Goal: Complete application form

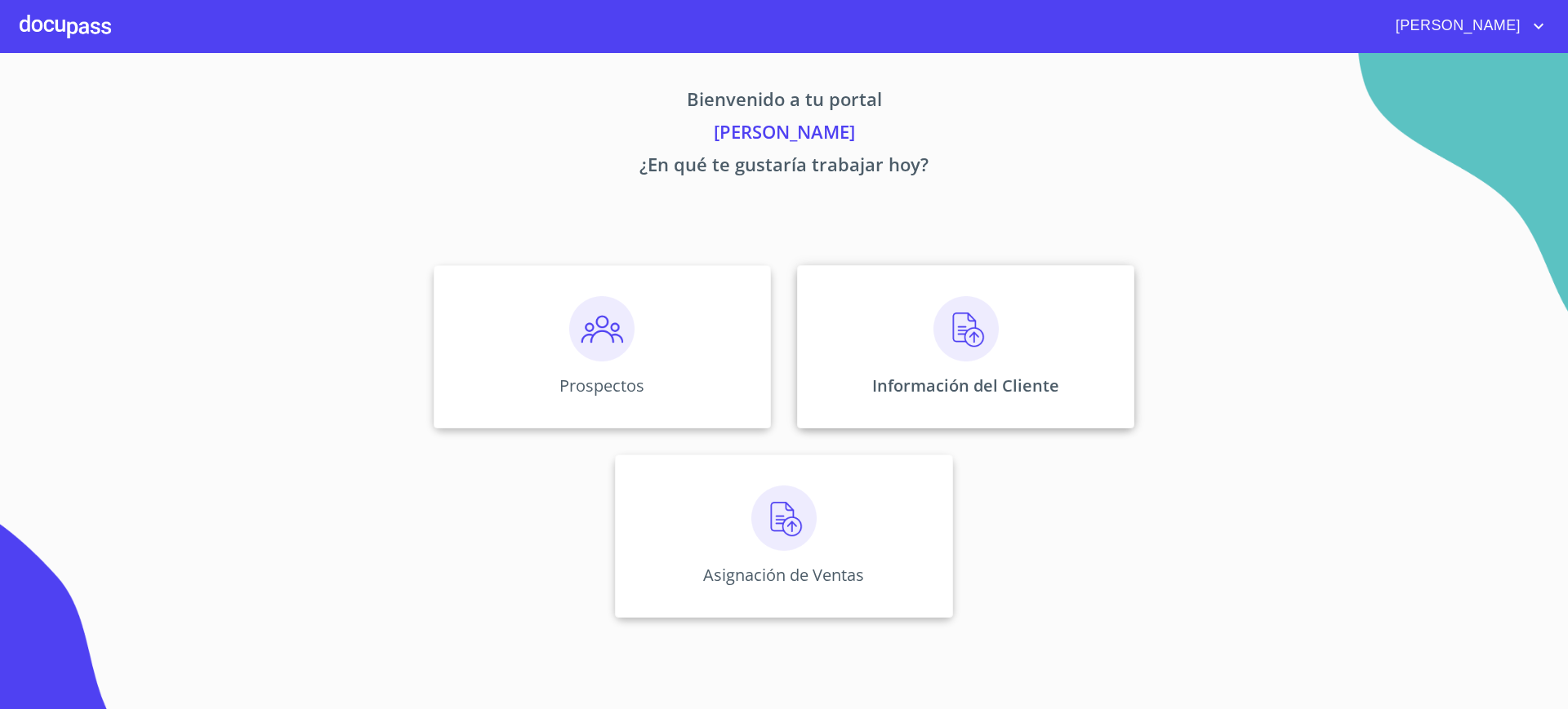
click at [970, 376] on p "Información del Cliente" at bounding box center [966, 386] width 187 height 22
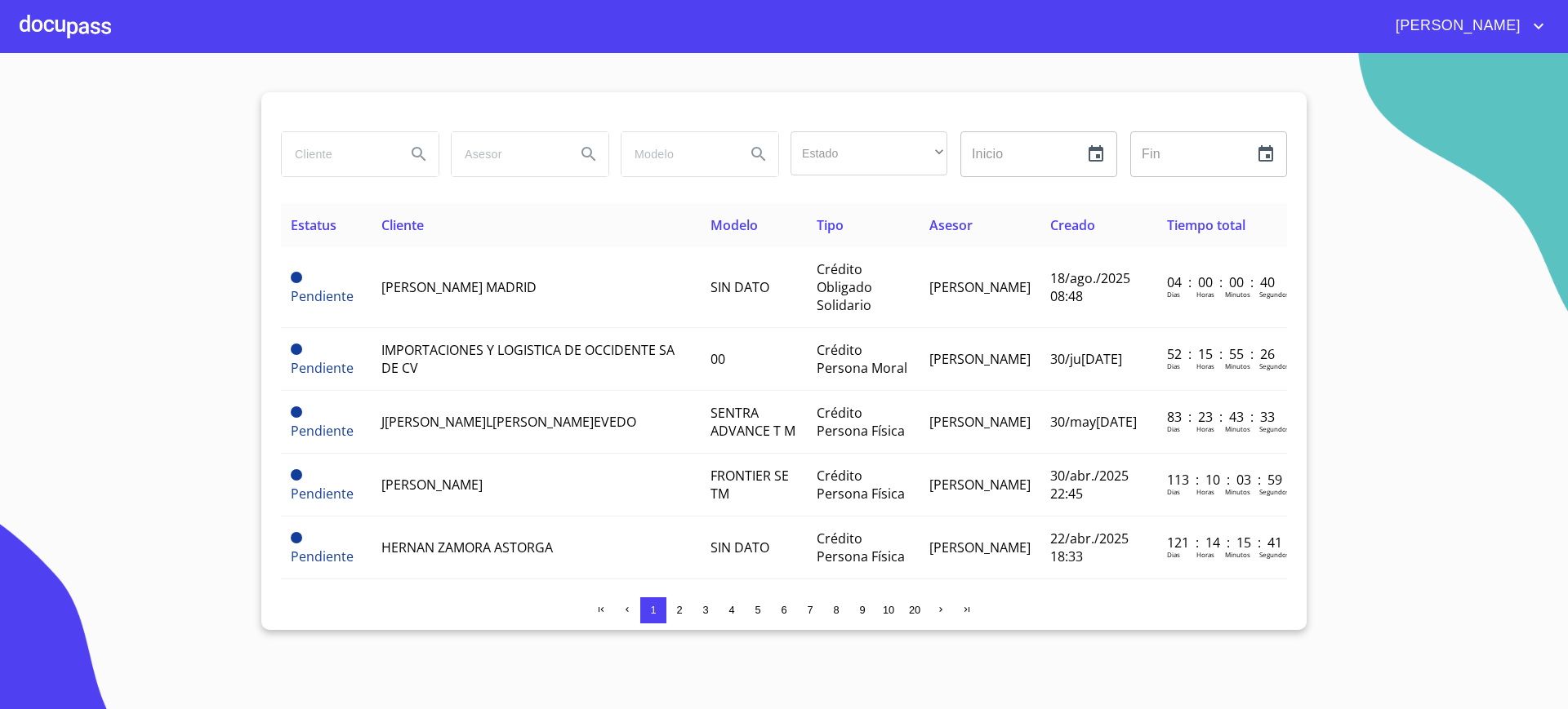
click at [124, 31] on div "[PERSON_NAME]" at bounding box center [830, 26] width 1437 height 26
click at [108, 31] on div at bounding box center [65, 26] width 91 height 52
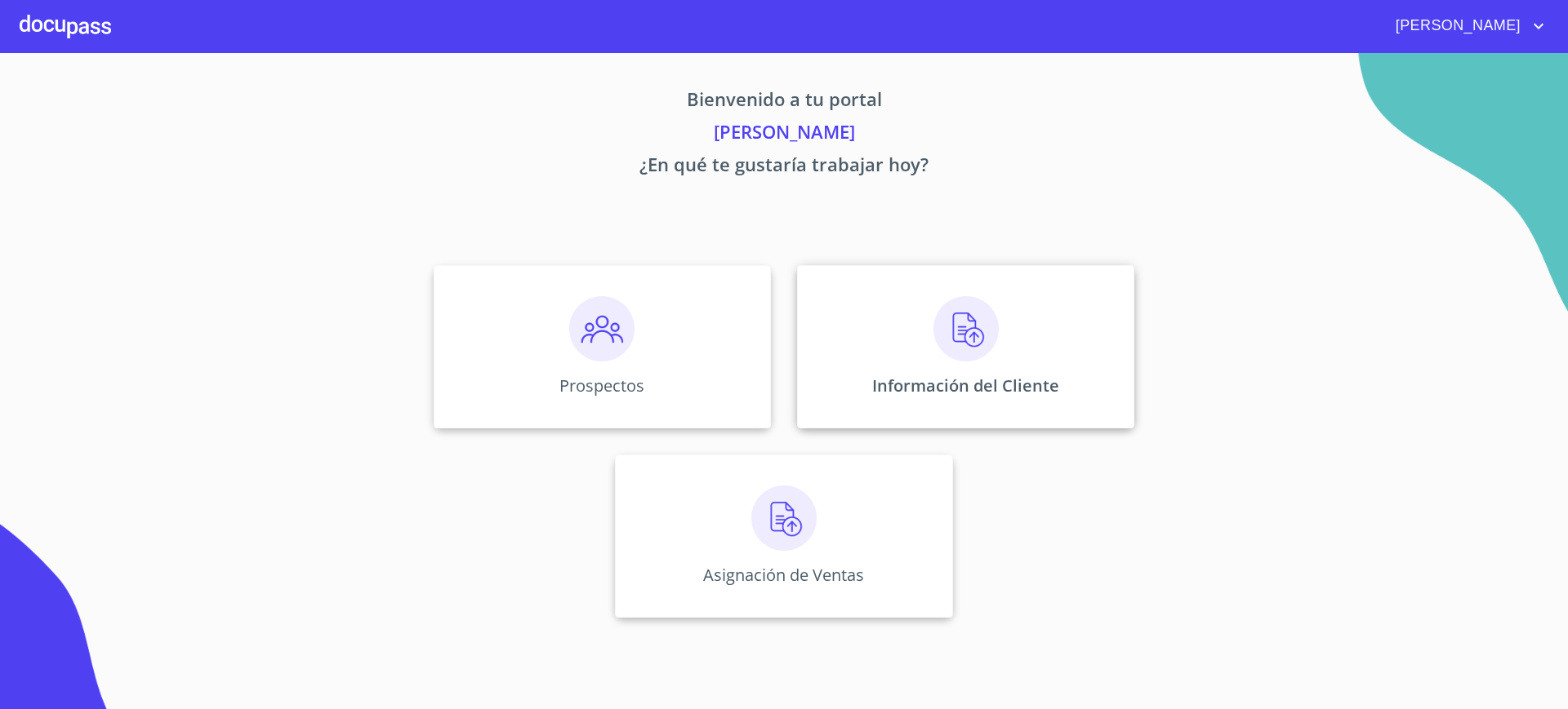
click at [883, 309] on div "Información del Cliente" at bounding box center [965, 347] width 337 height 163
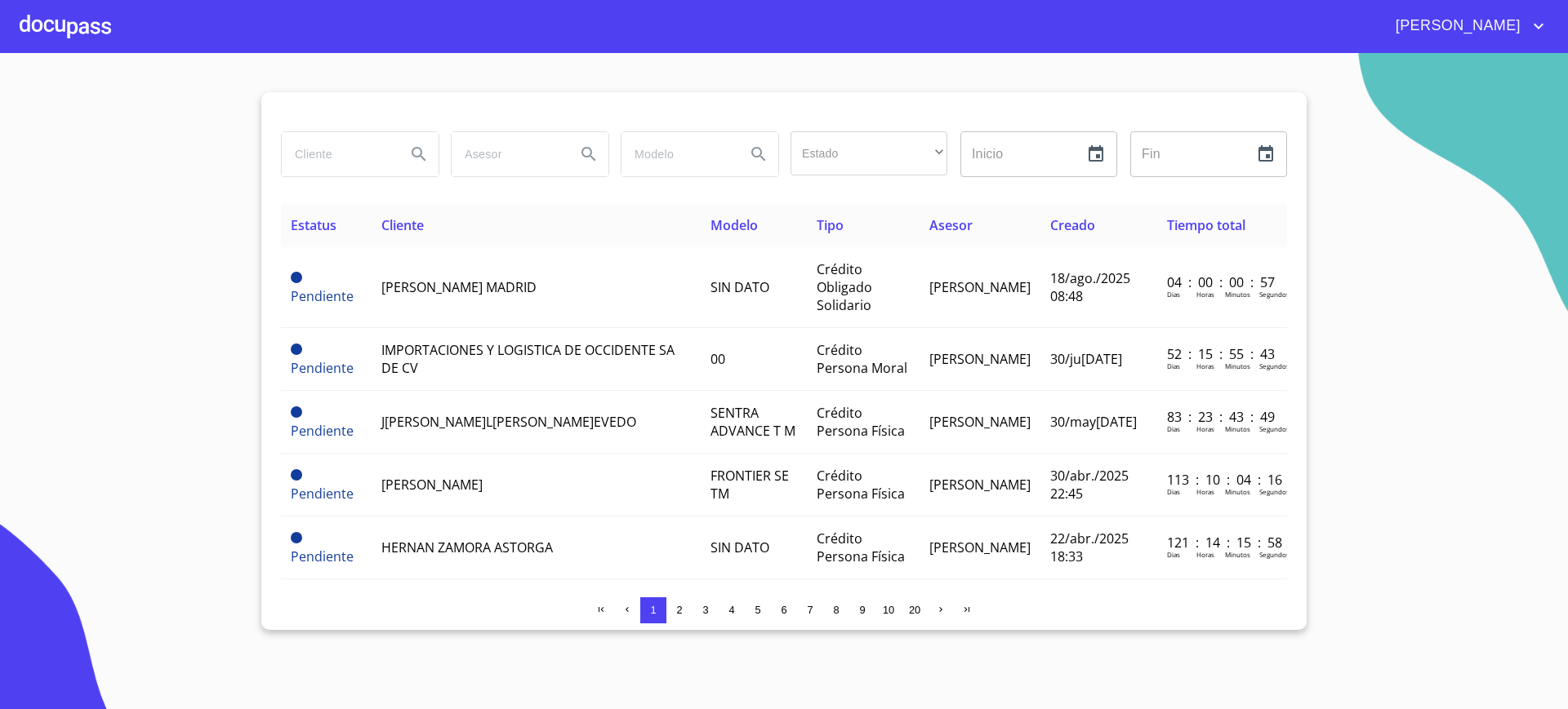
click at [393, 155] on div at bounding box center [359, 154] width 156 height 44
type input "[PERSON_NAME]"
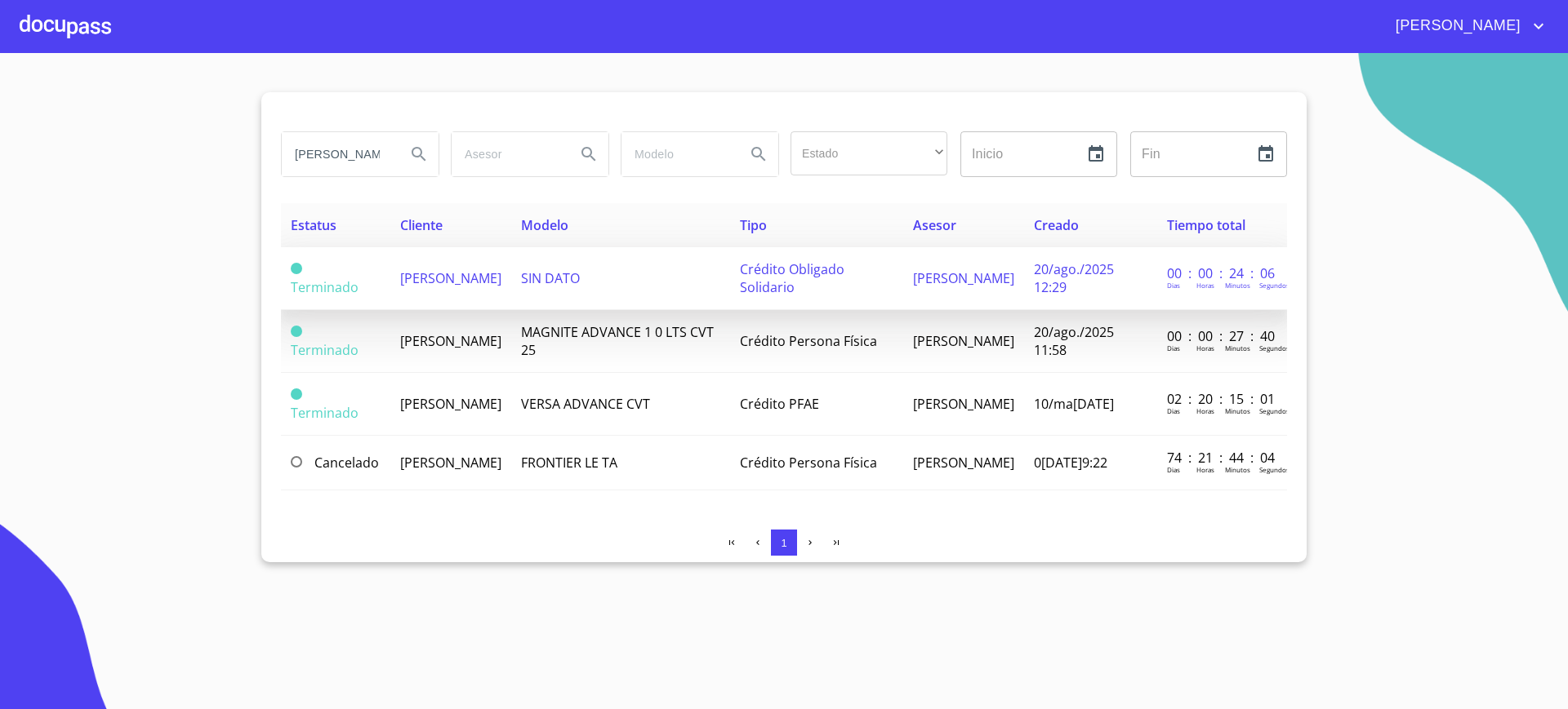
click at [677, 278] on td "SIN DATO" at bounding box center [621, 279] width 219 height 63
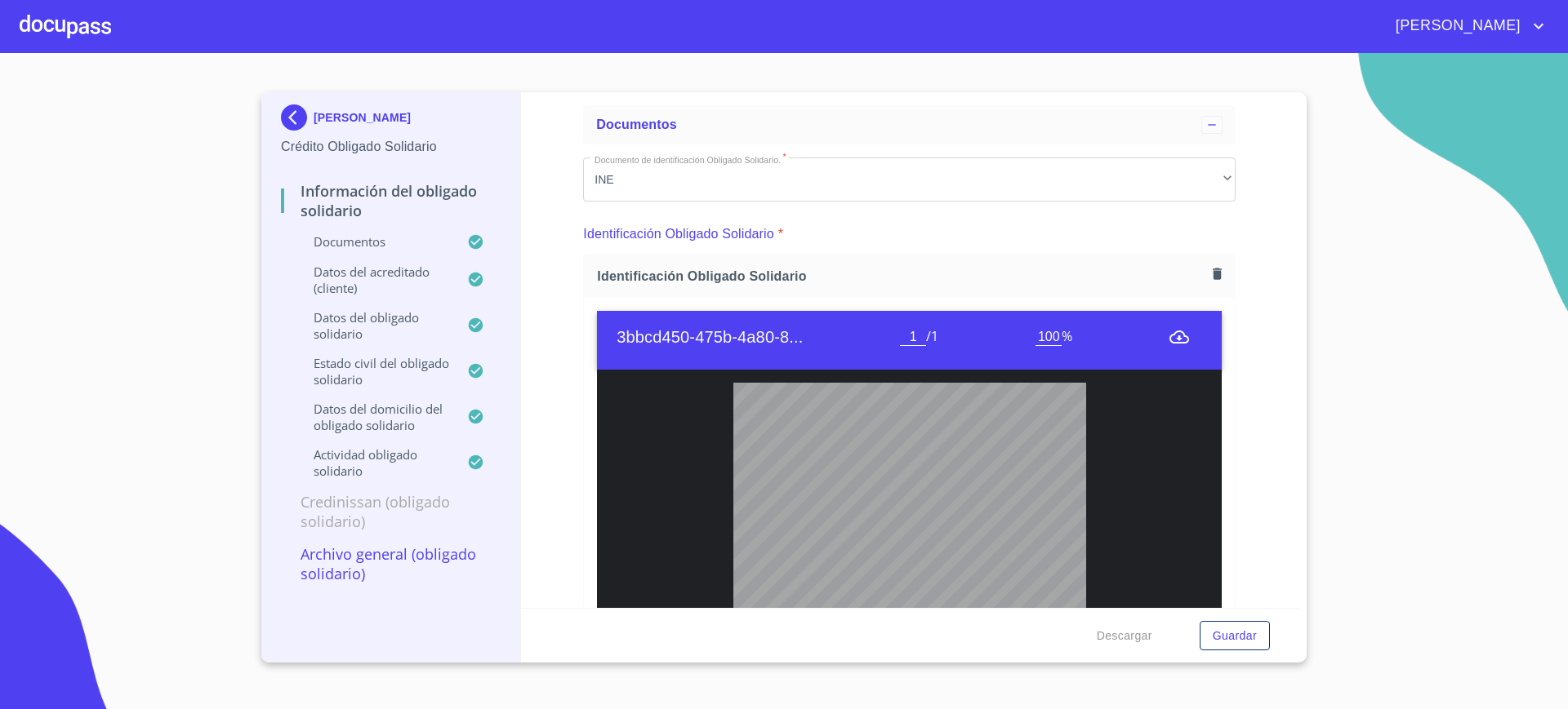
scroll to position [74, 0]
click at [1210, 280] on icon "button" at bounding box center [1217, 273] width 16 height 16
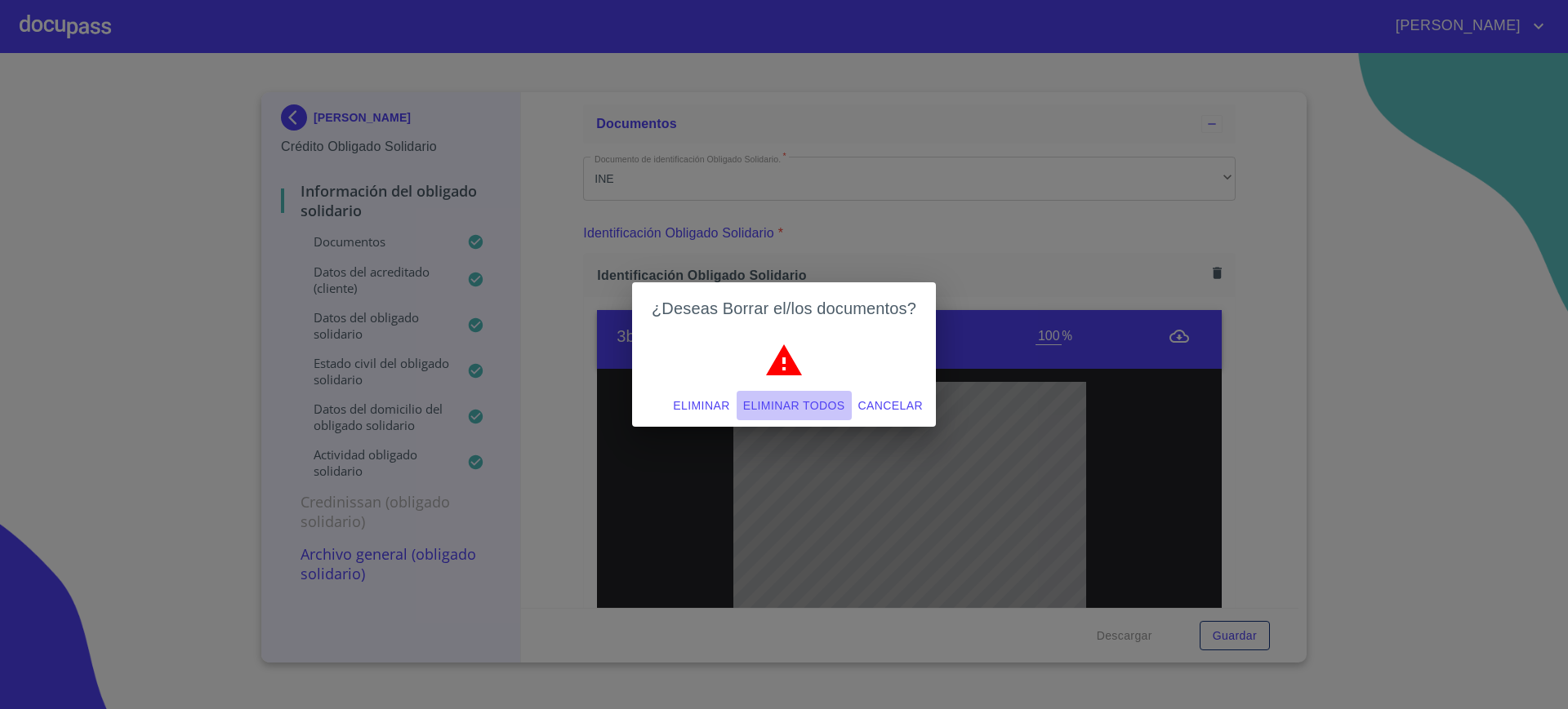
click at [815, 405] on span "Eliminar todos" at bounding box center [794, 405] width 102 height 21
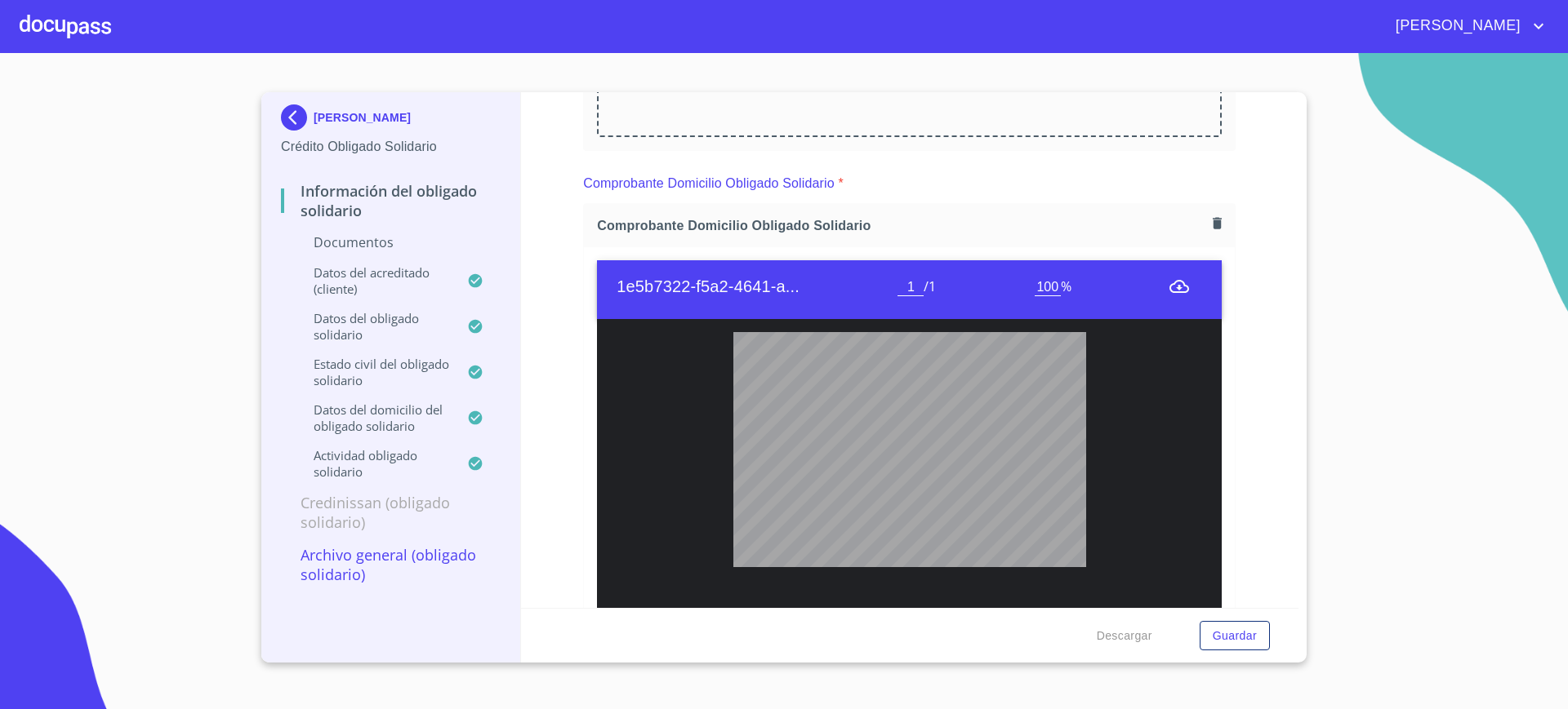
scroll to position [362, 0]
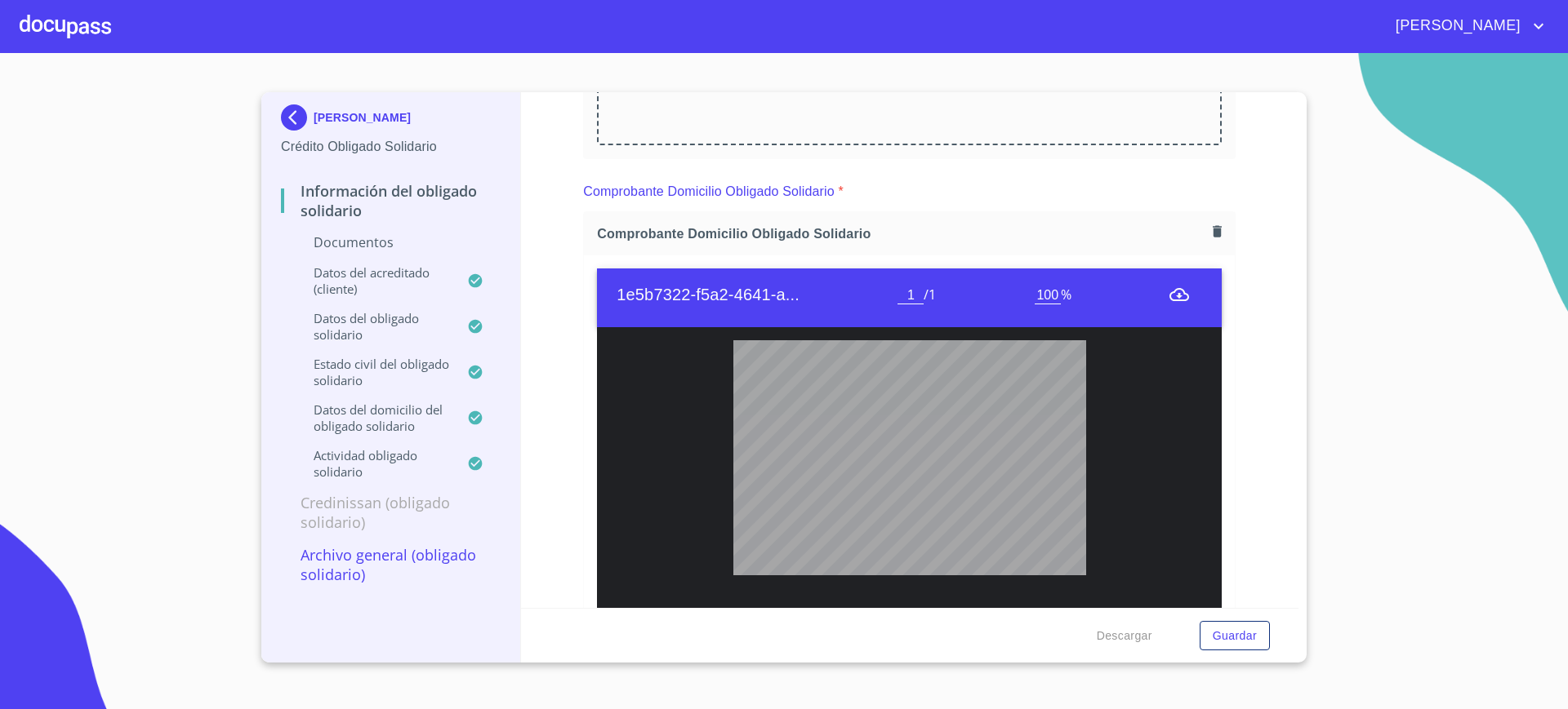
click at [1210, 235] on icon "button" at bounding box center [1217, 231] width 16 height 16
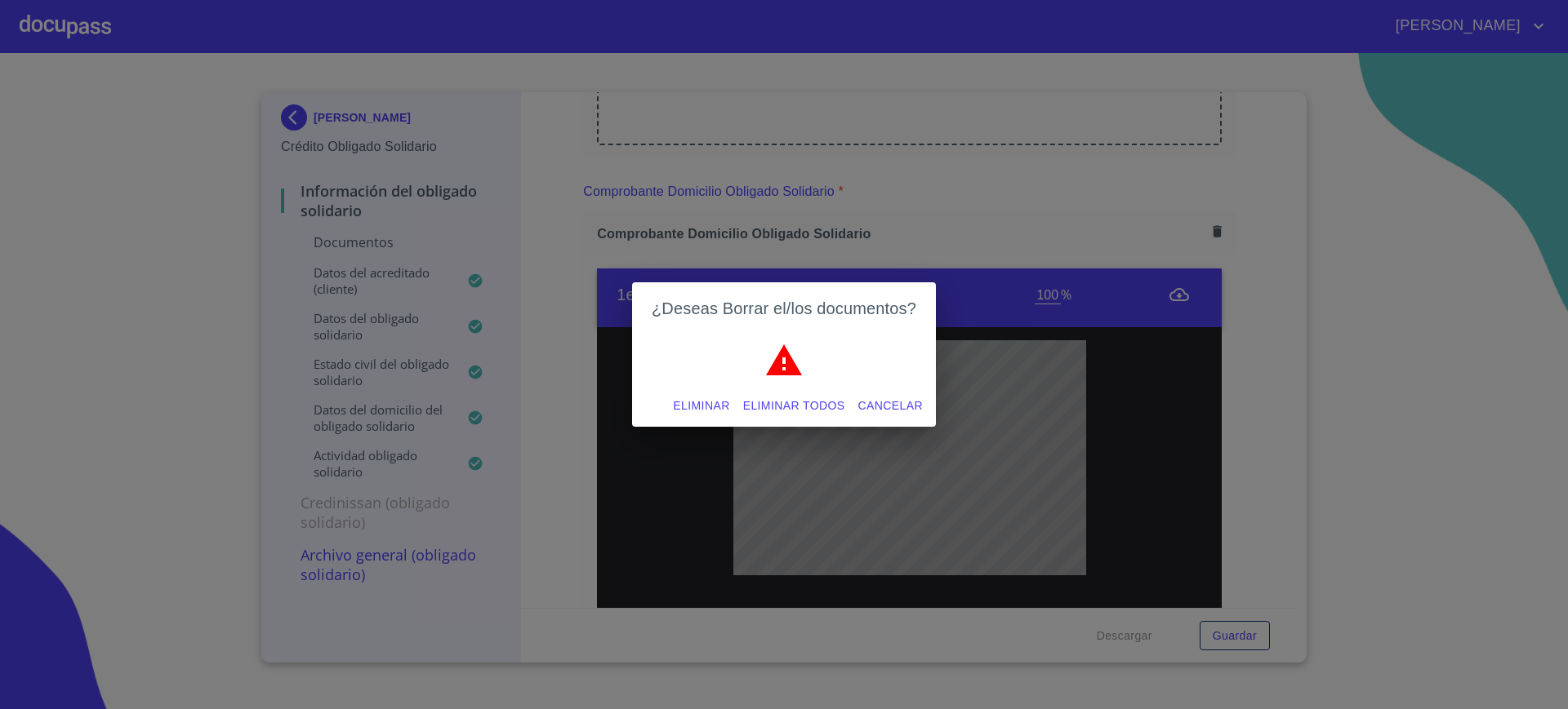
click at [833, 394] on button "Eliminar todos" at bounding box center [794, 406] width 115 height 31
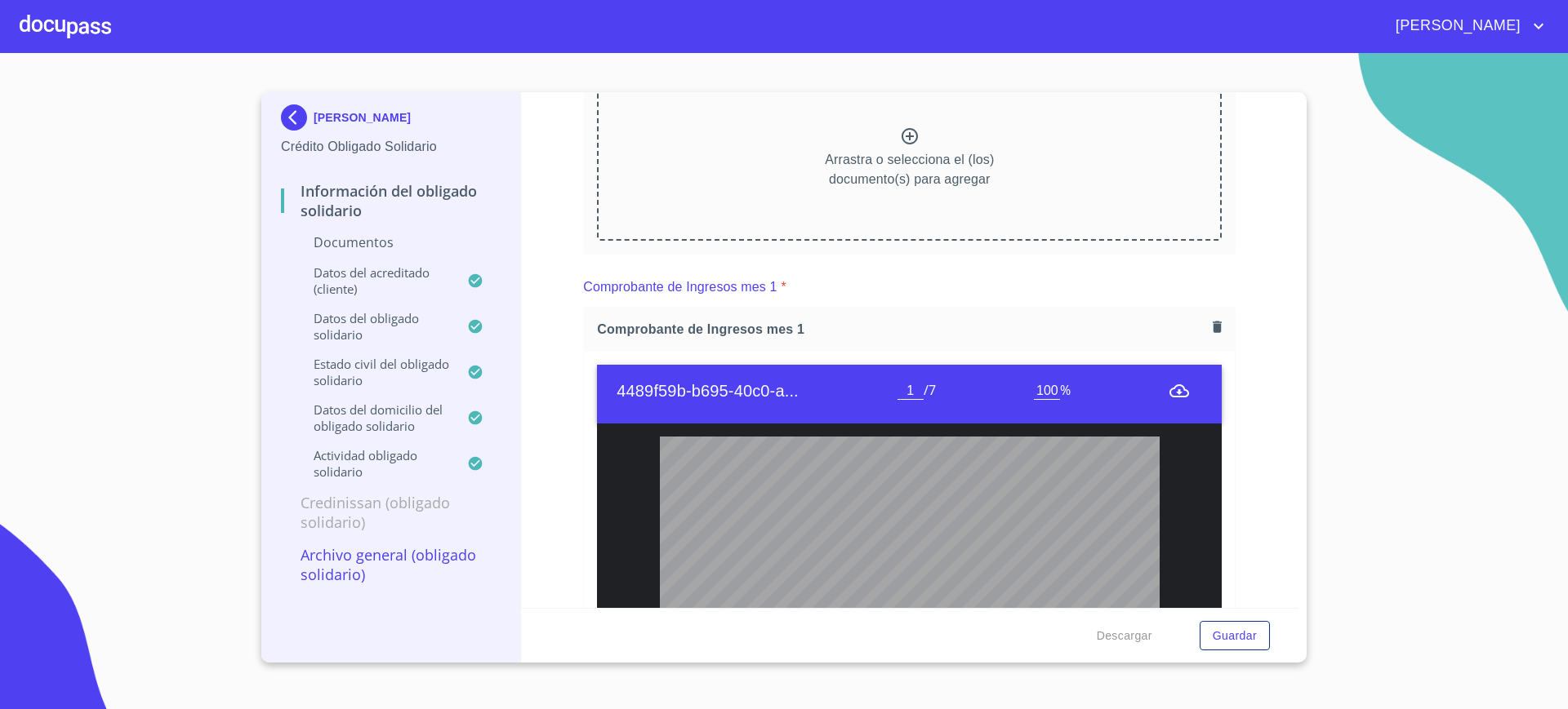
scroll to position [517, 0]
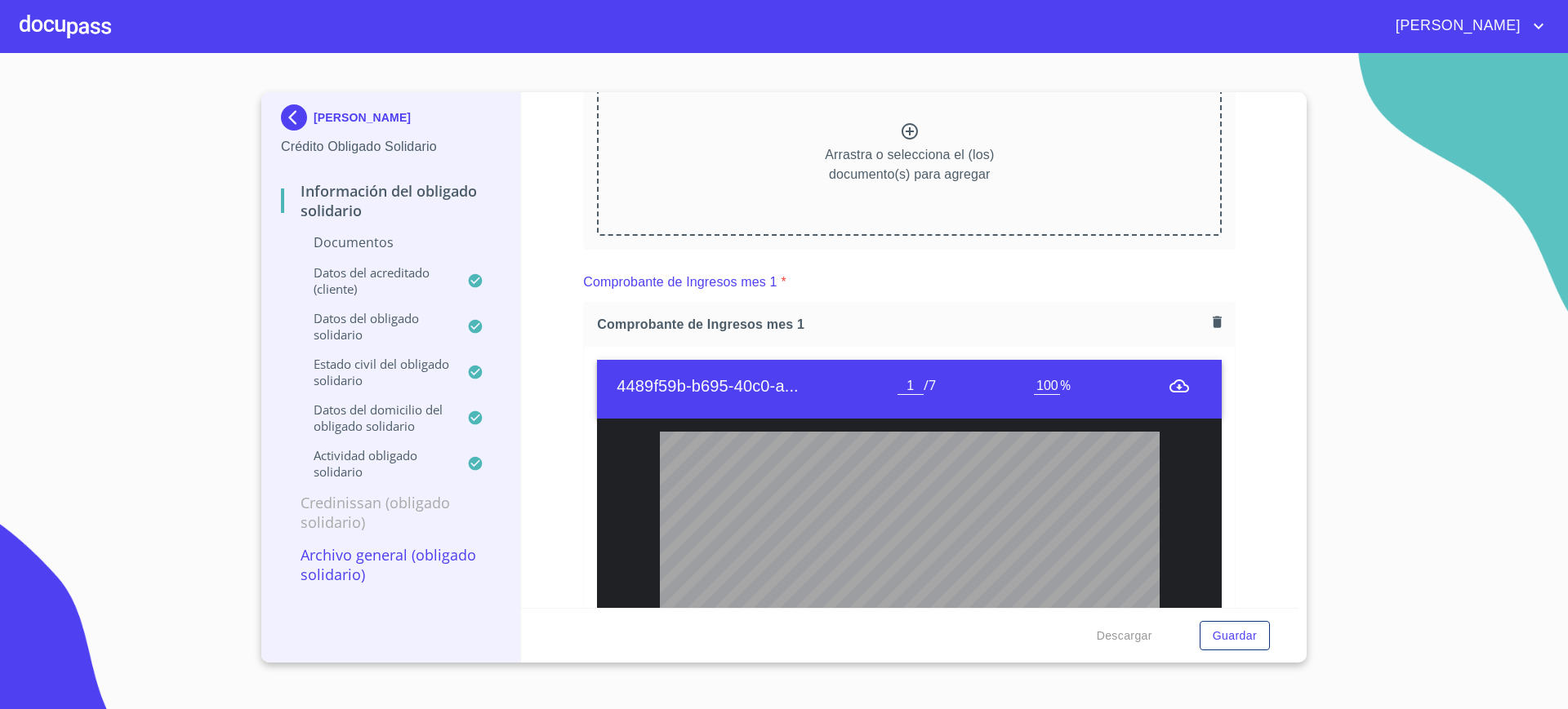
click at [1213, 324] on icon "button" at bounding box center [1217, 323] width 9 height 12
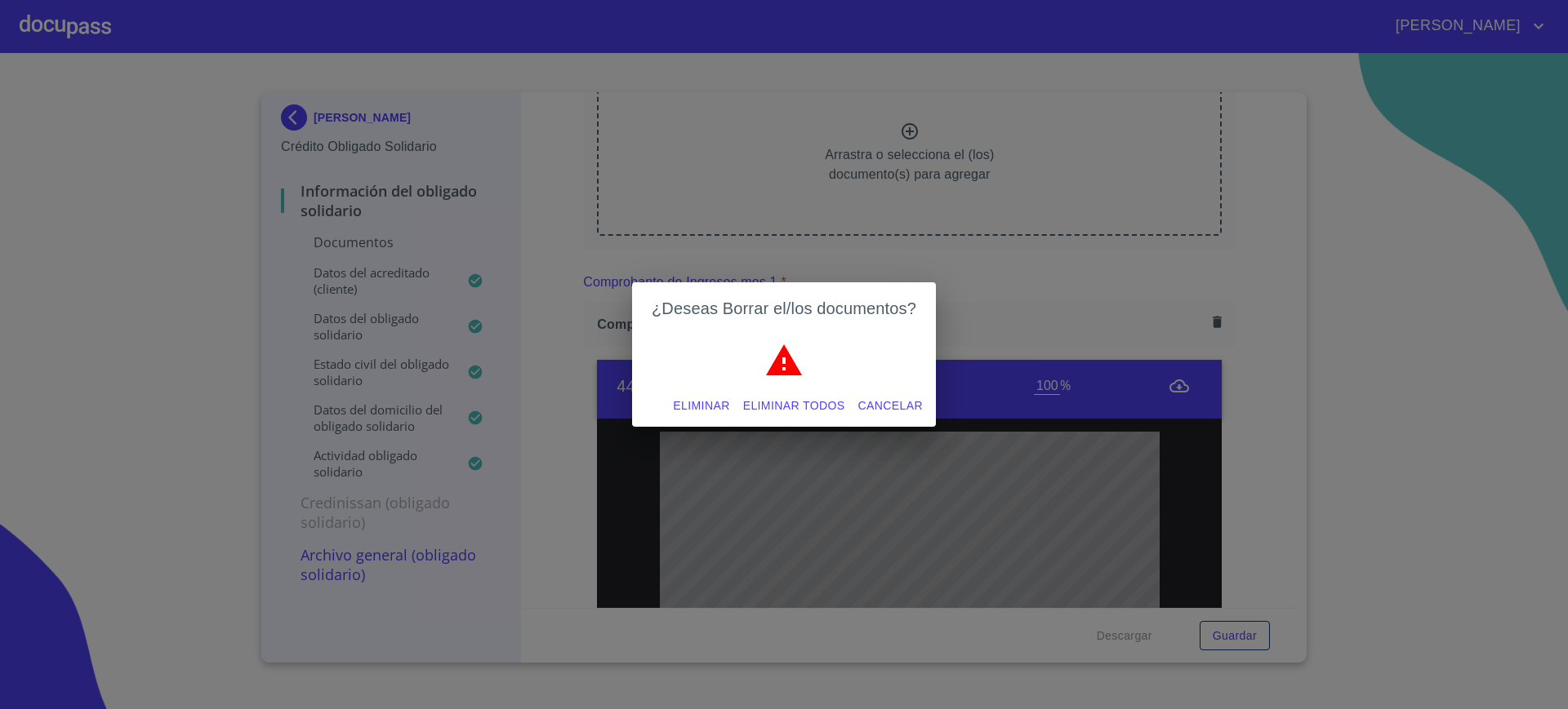
click at [758, 404] on span "Eliminar todos" at bounding box center [794, 405] width 102 height 21
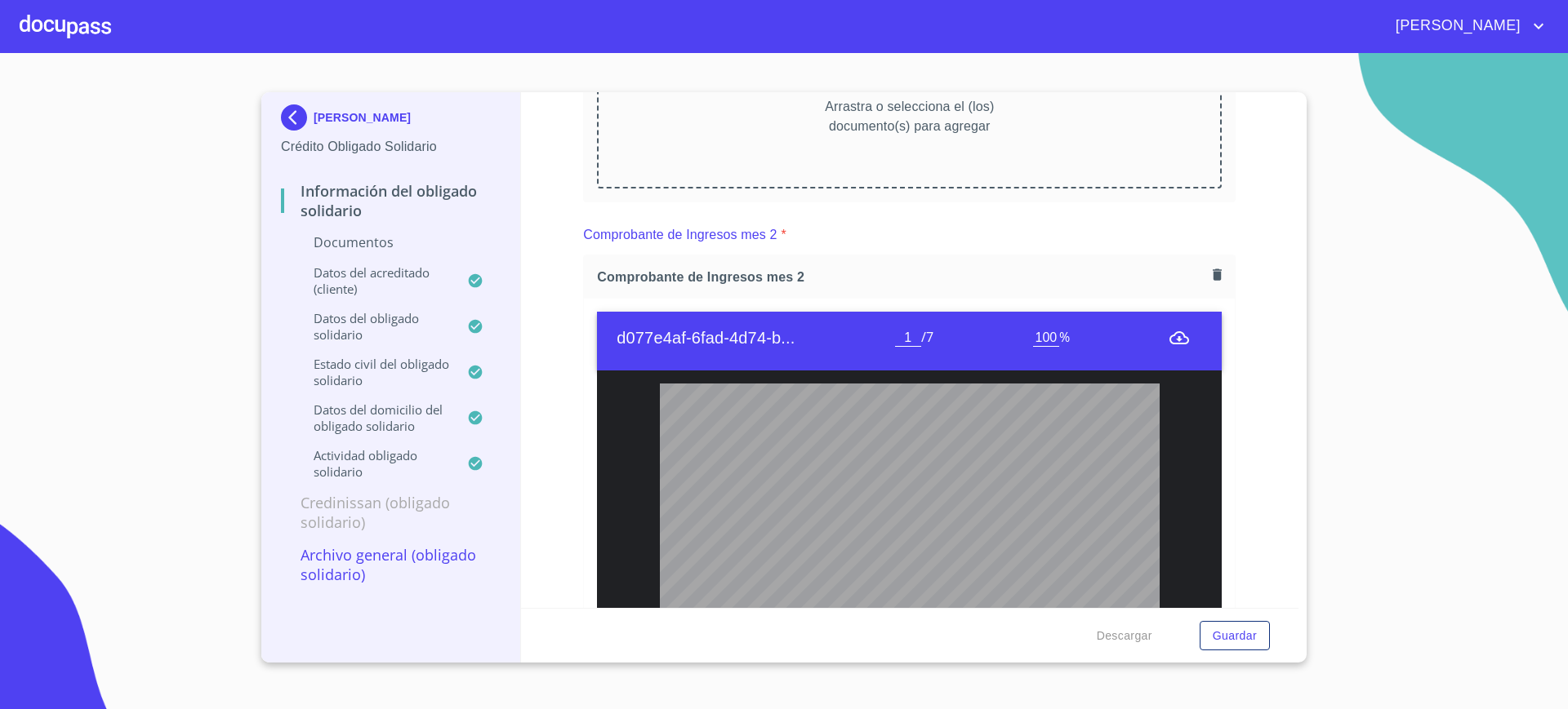
scroll to position [817, 0]
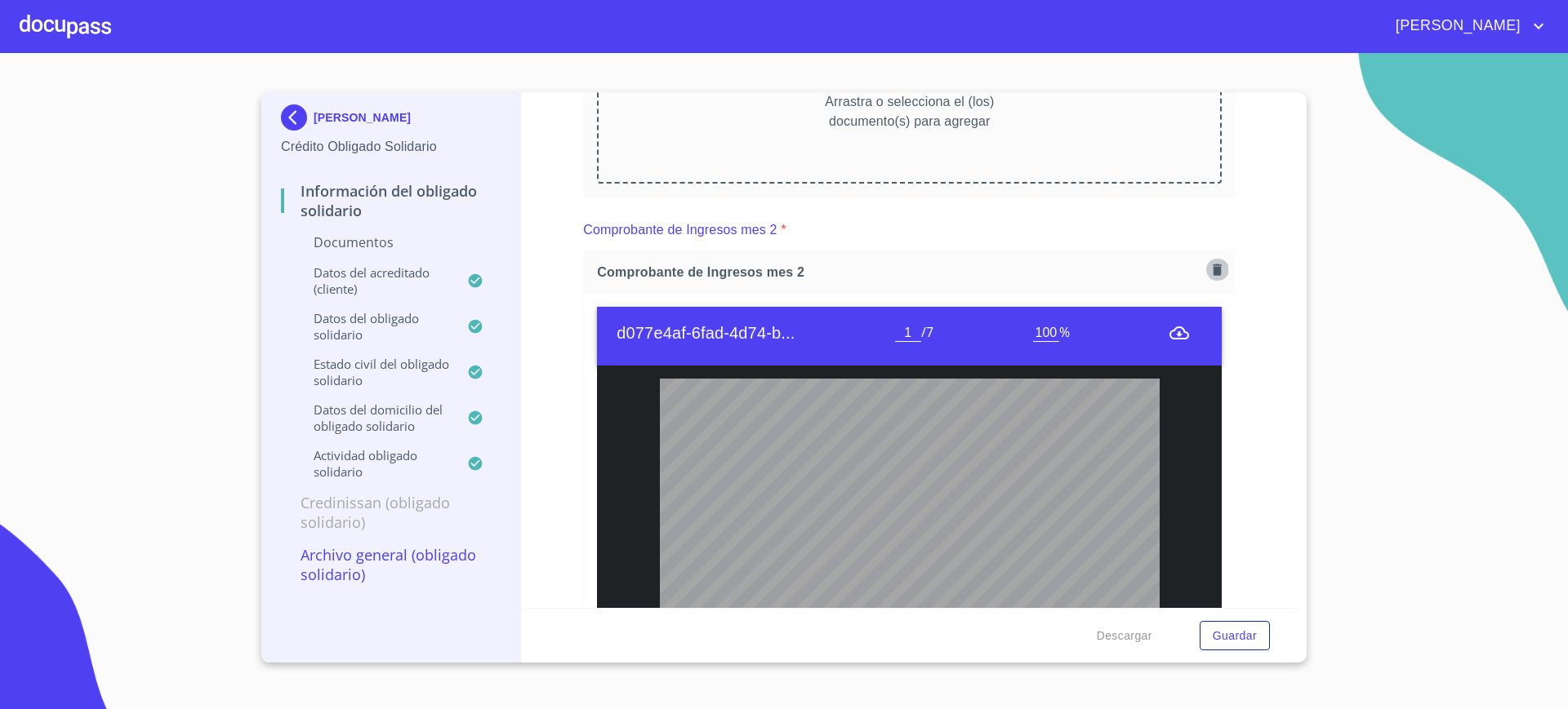
click at [1213, 268] on icon "button" at bounding box center [1217, 270] width 9 height 12
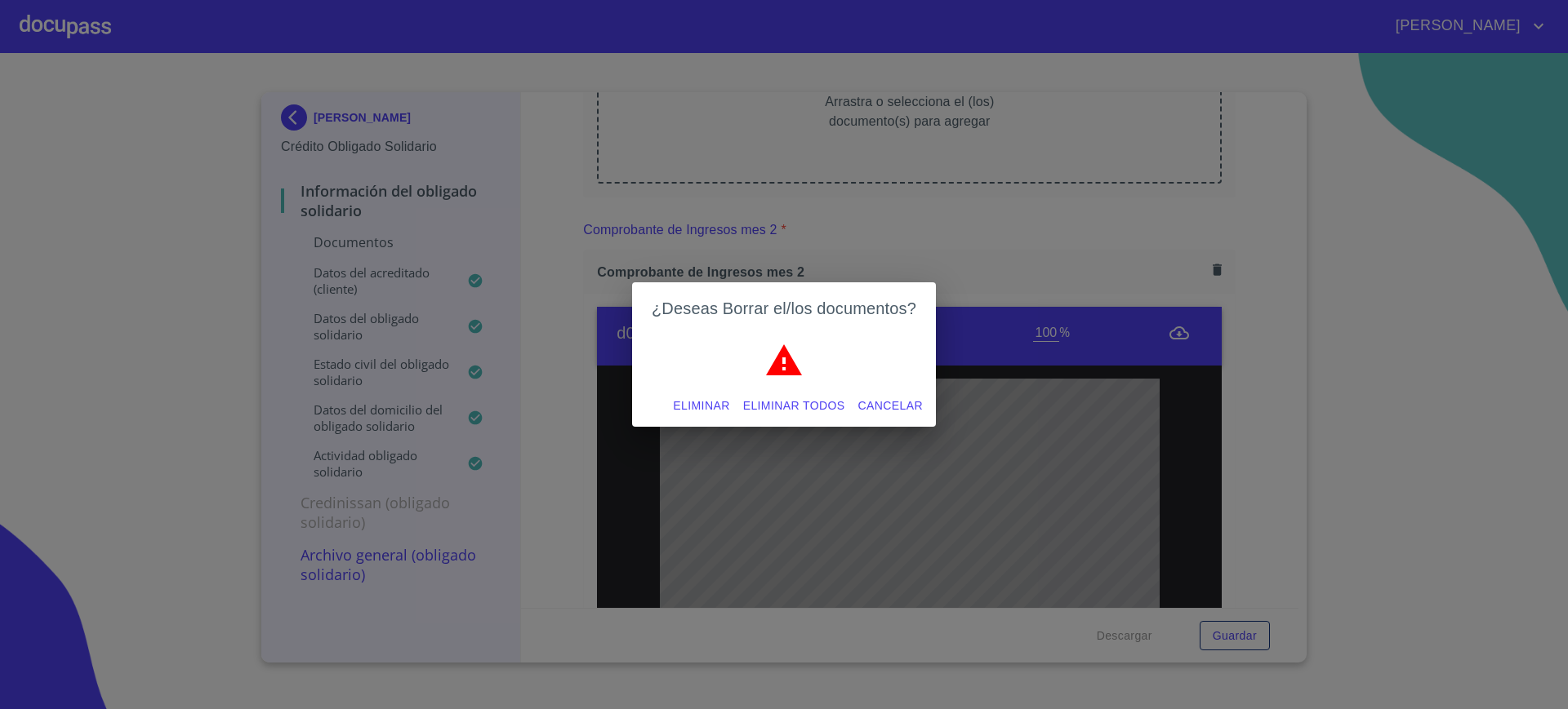
click at [813, 395] on span "Eliminar todos" at bounding box center [794, 405] width 102 height 21
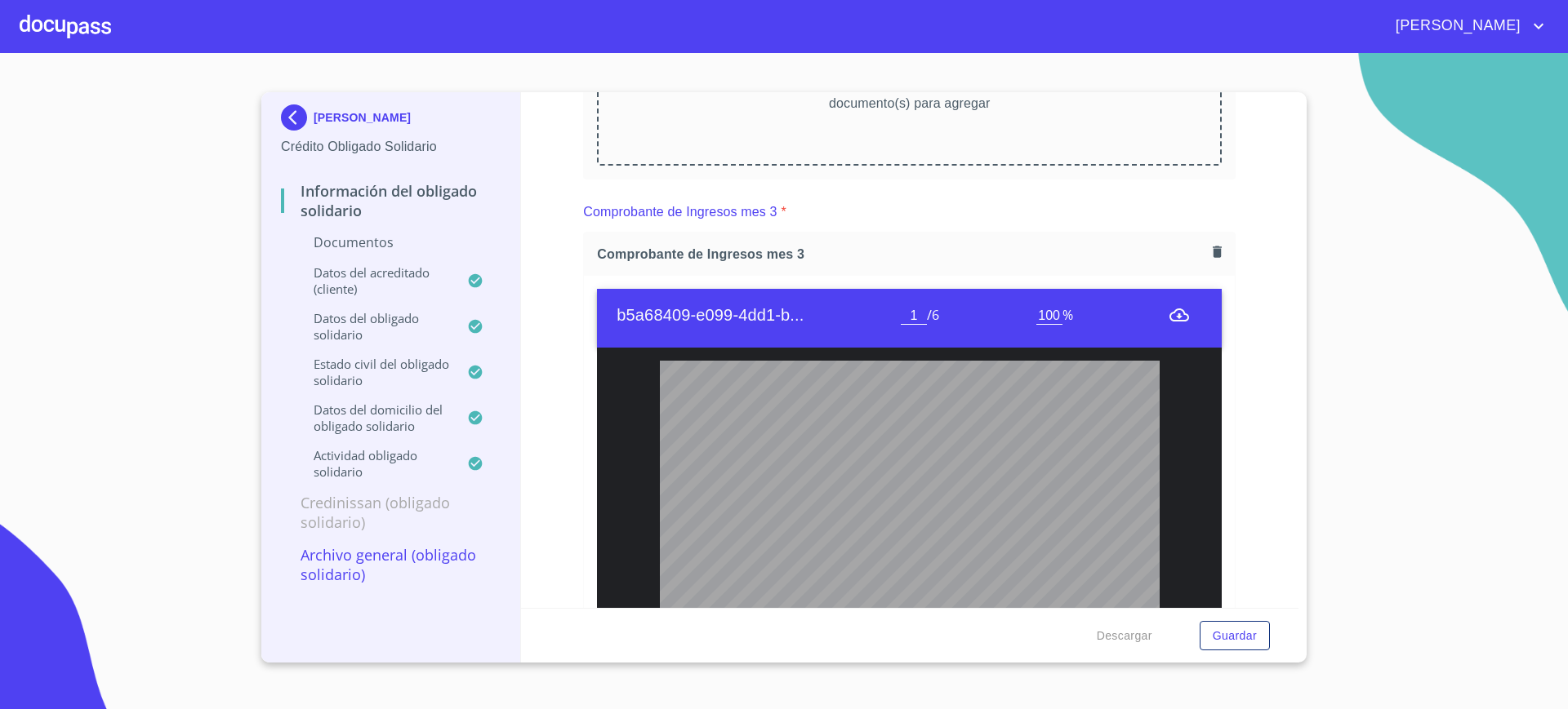
scroll to position [1082, 0]
click at [1206, 240] on button "button" at bounding box center [1217, 251] width 22 height 22
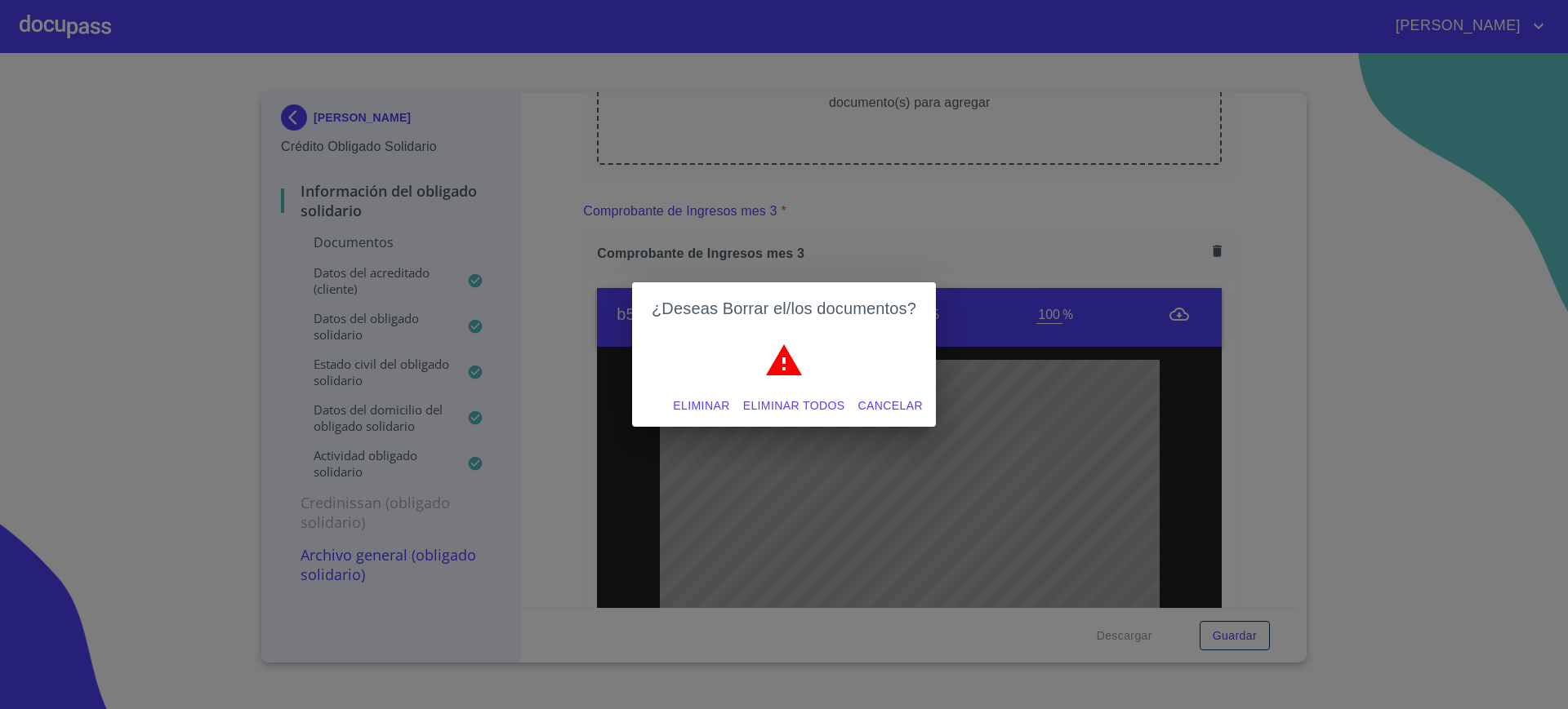
click at [743, 407] on span "Eliminar todos" at bounding box center [794, 405] width 102 height 21
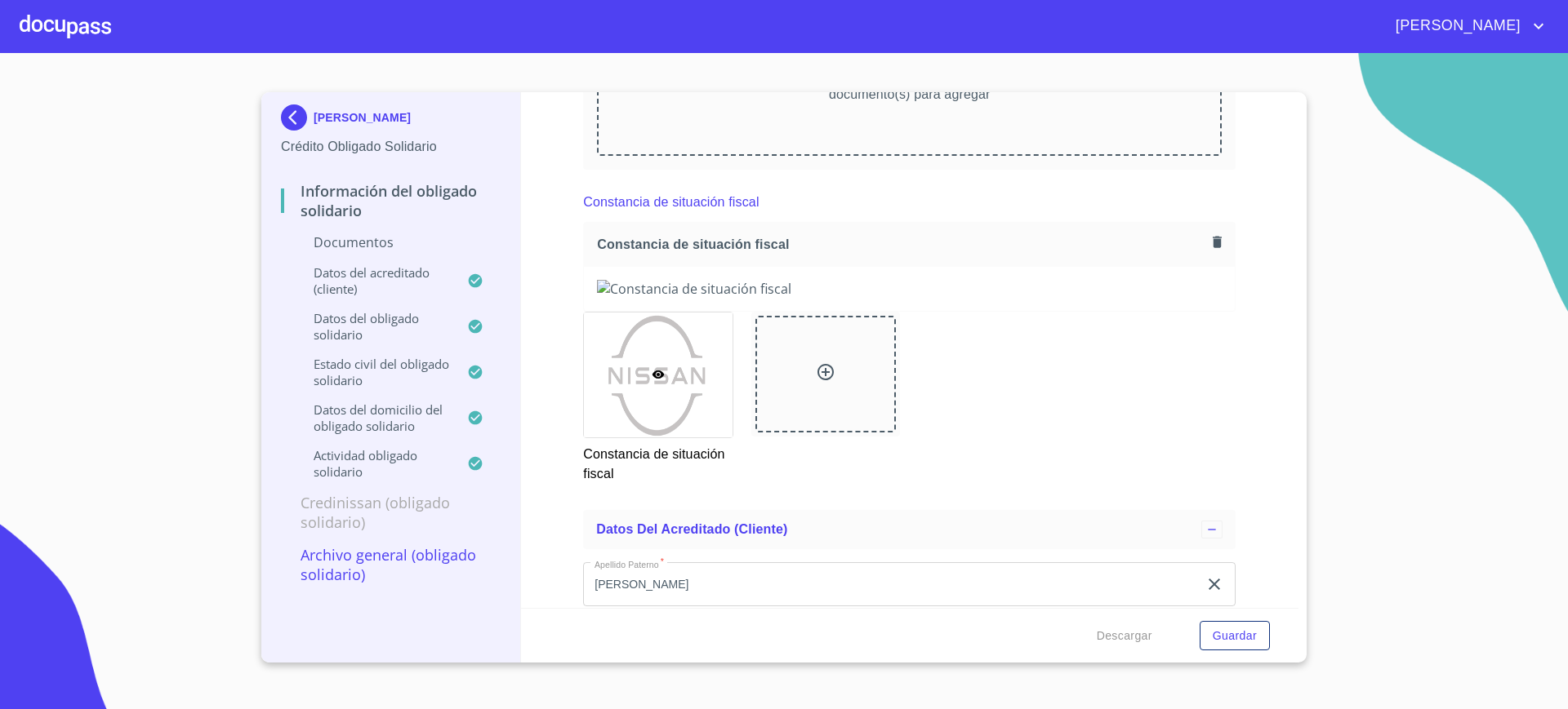
scroll to position [1365, 0]
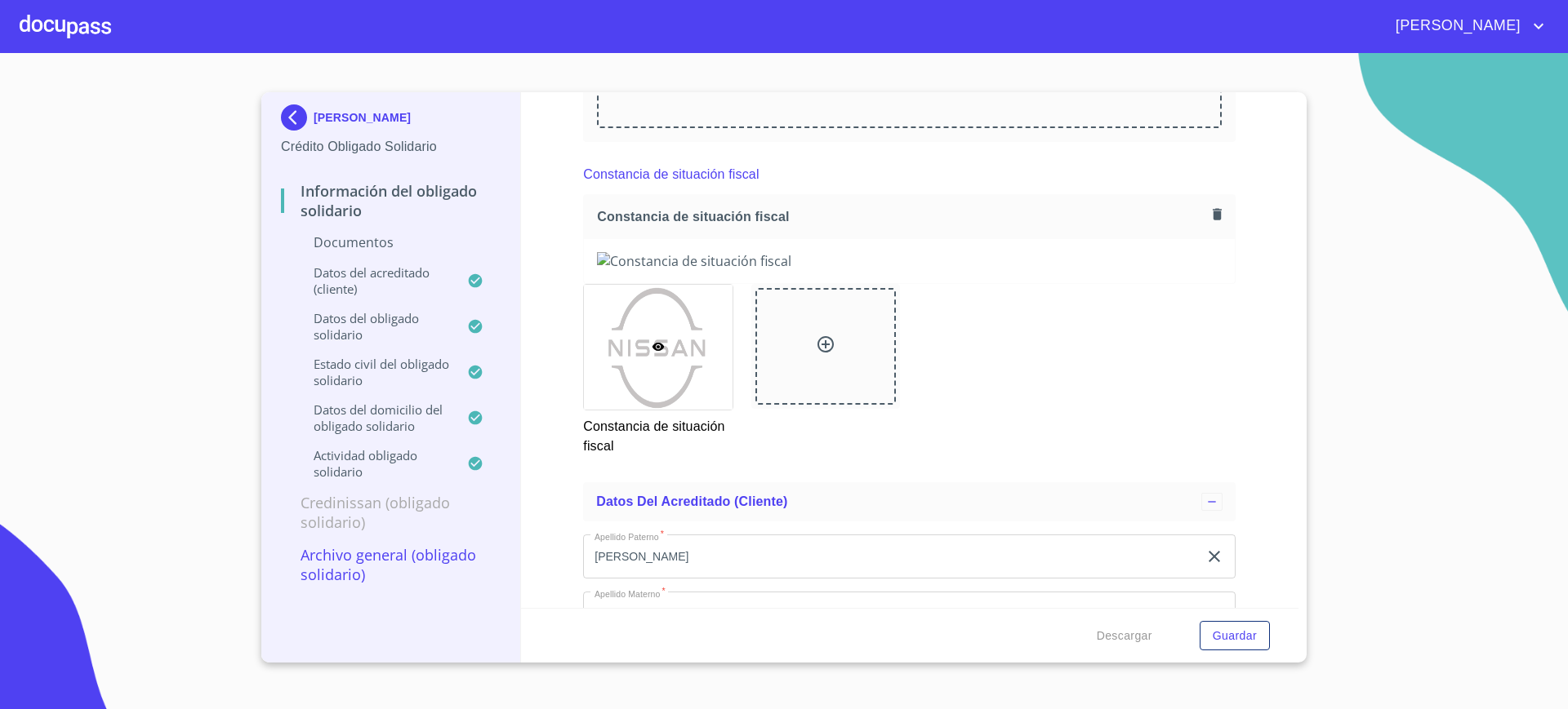
click at [1186, 211] on span "Constancia de situación fiscal" at bounding box center [902, 217] width 609 height 17
click at [1210, 222] on button "button" at bounding box center [1217, 214] width 22 height 22
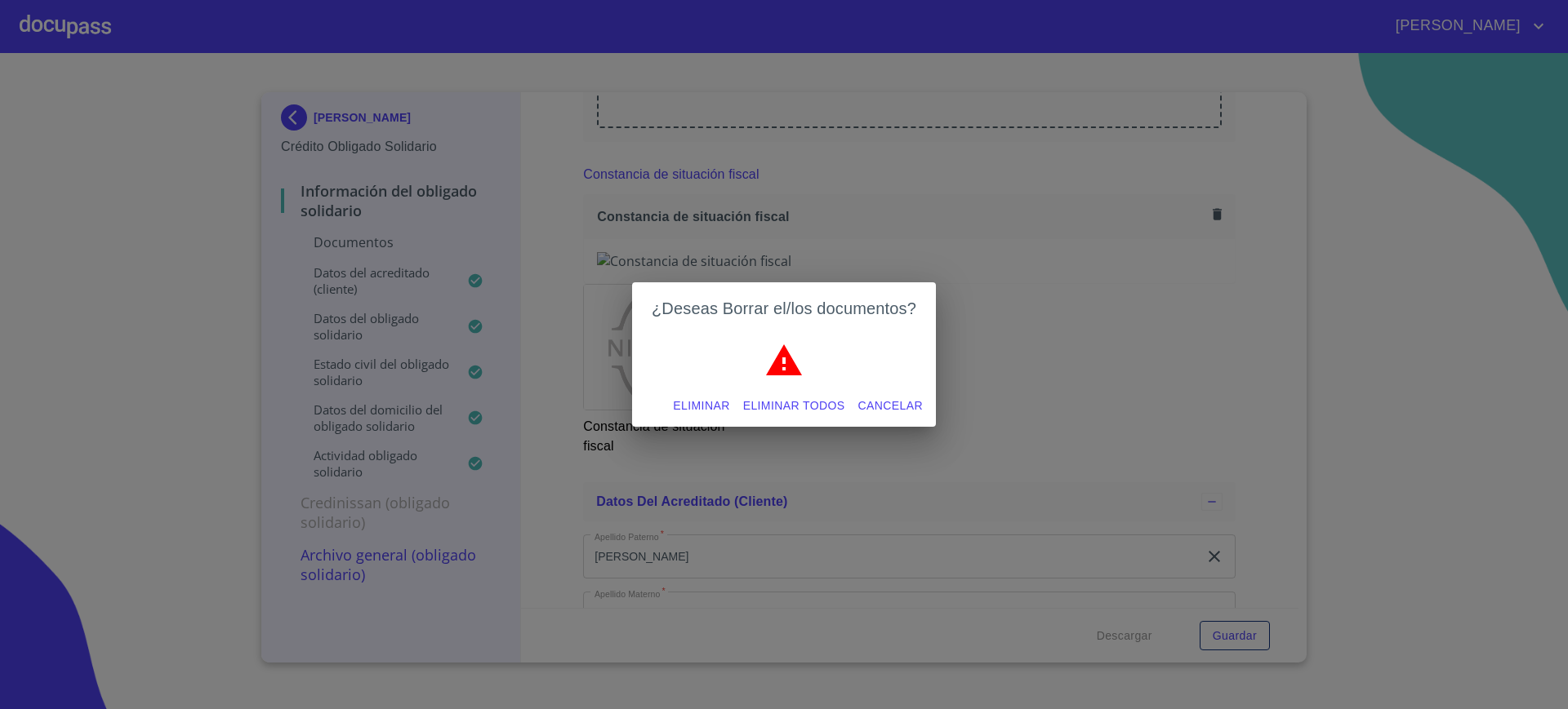
click at [710, 400] on span "Eliminar" at bounding box center [701, 405] width 56 height 21
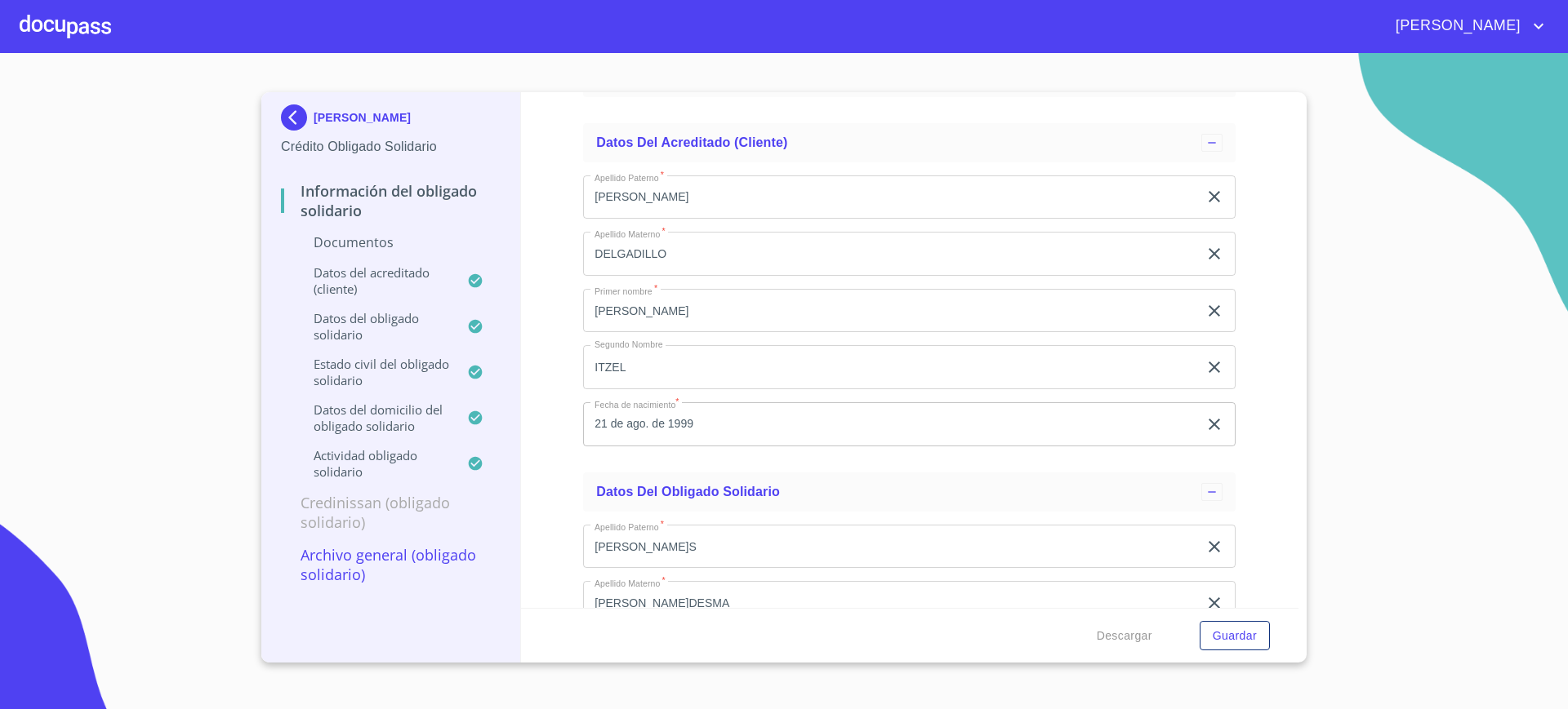
scroll to position [1625, 0]
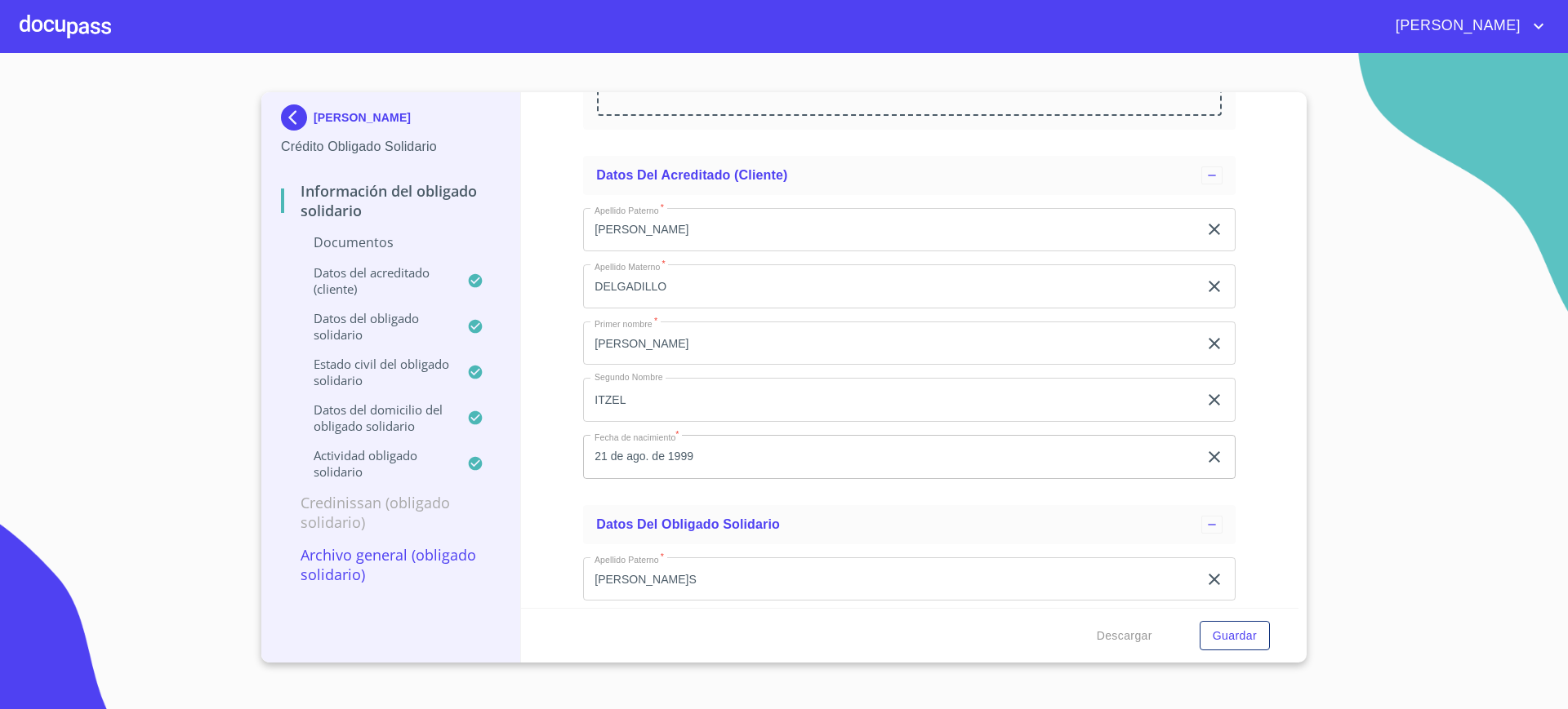
click at [1209, 231] on icon "clear input" at bounding box center [1214, 229] width 12 height 12
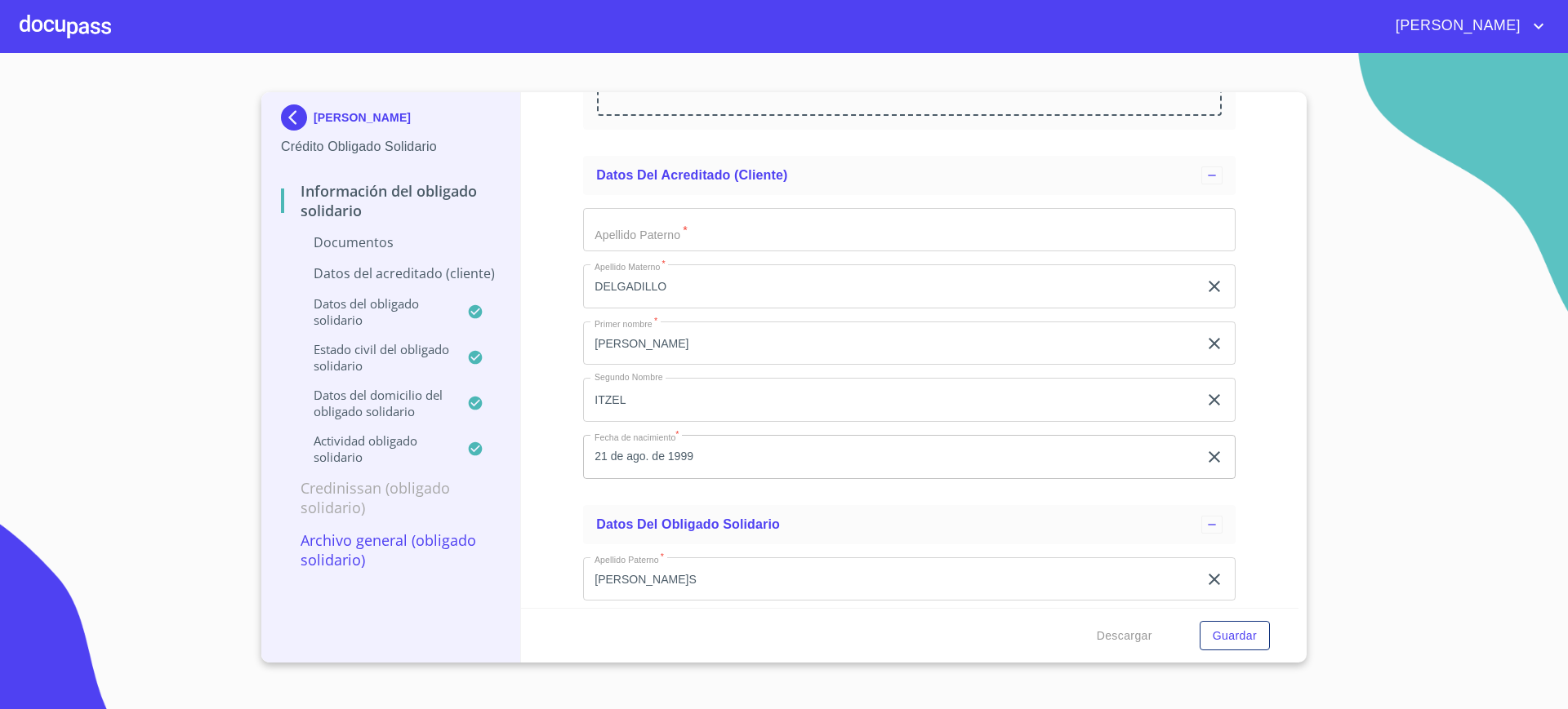
click at [1192, 261] on div "Apel[PERSON_NAME]terno   * ​ Apellido Materno [PERSON_NAME]DILLO ​ Primer nombr…" at bounding box center [909, 343] width 652 height 297
click at [1192, 273] on div "[PERSON_NAME]DILLO ​" at bounding box center [909, 286] width 652 height 44
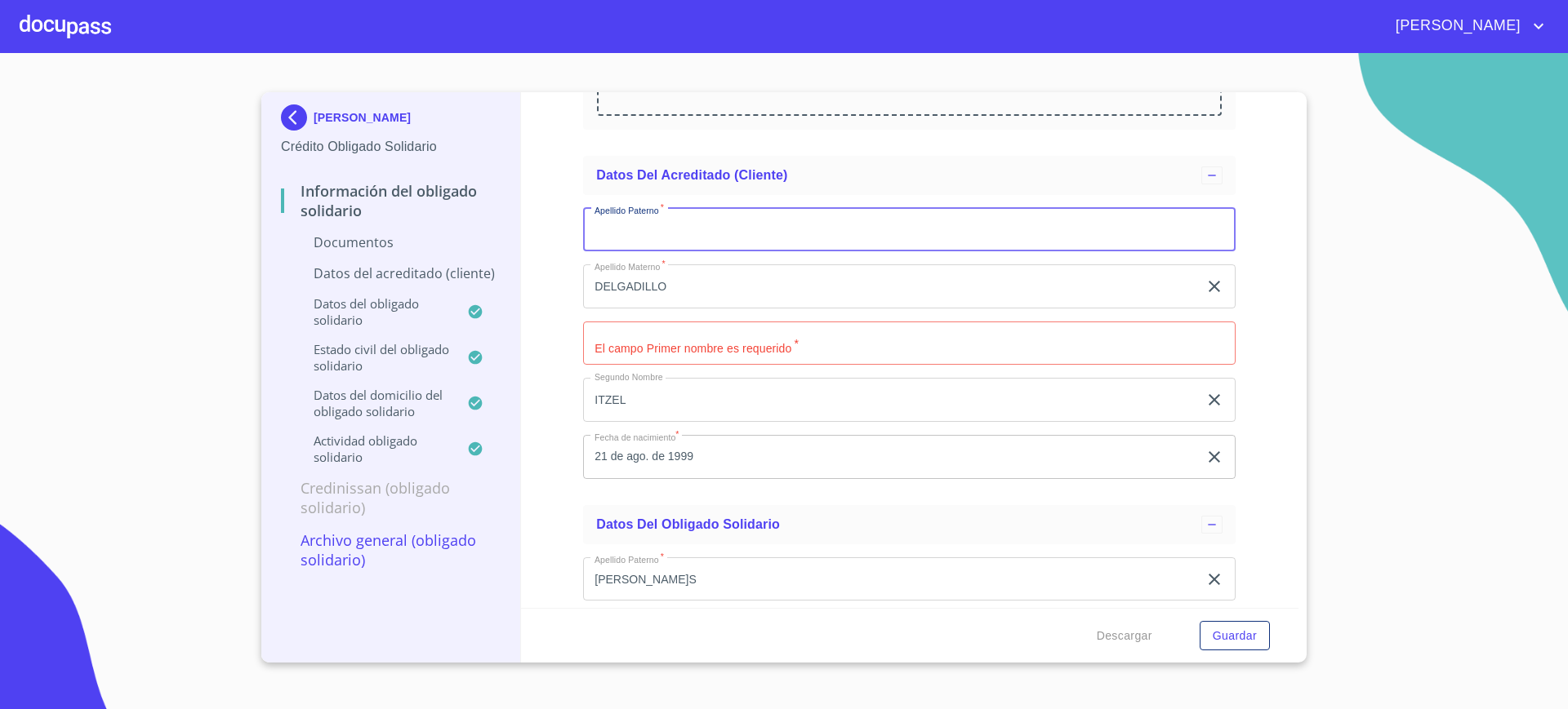
click at [1049, 228] on input "Documento de identificación Obligado Solidario.   *" at bounding box center [909, 230] width 652 height 44
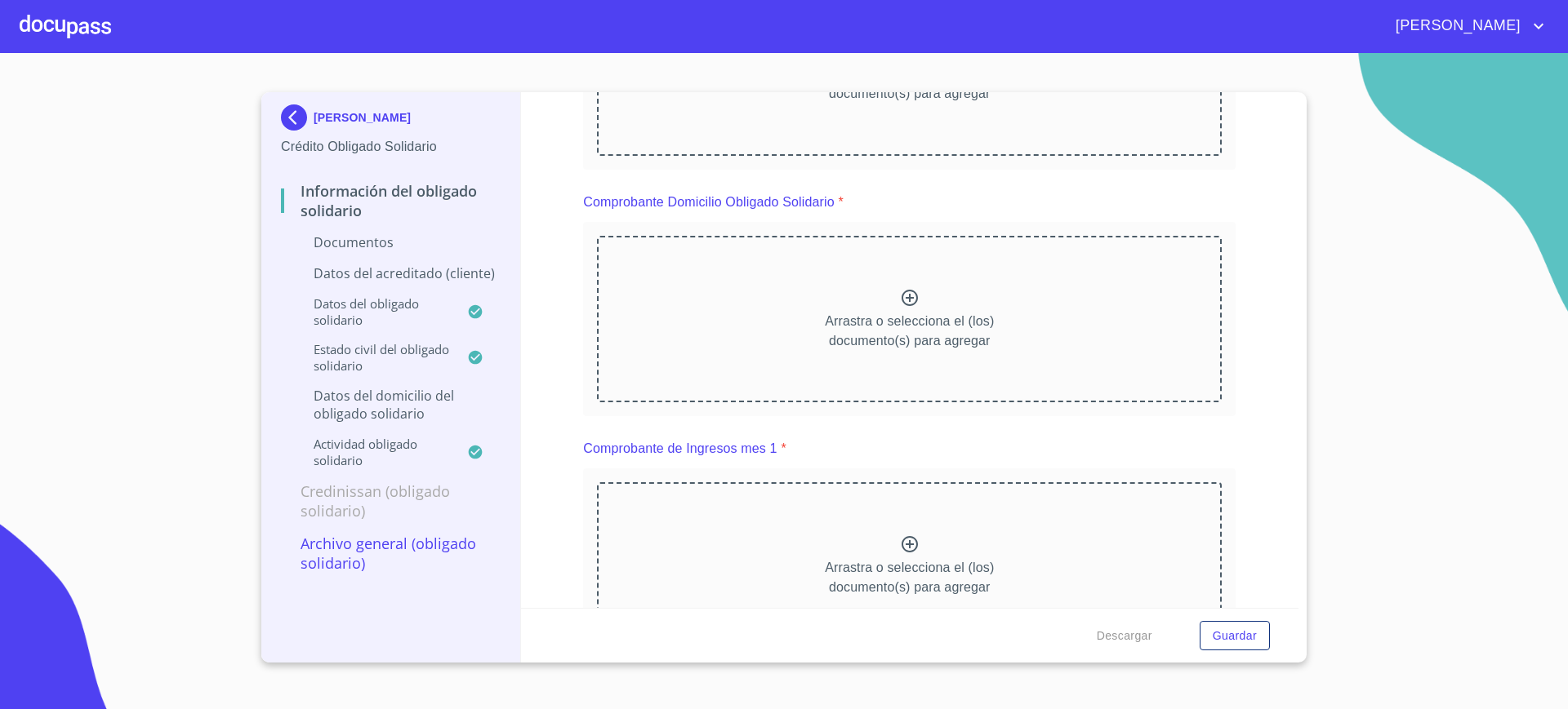
scroll to position [0, 0]
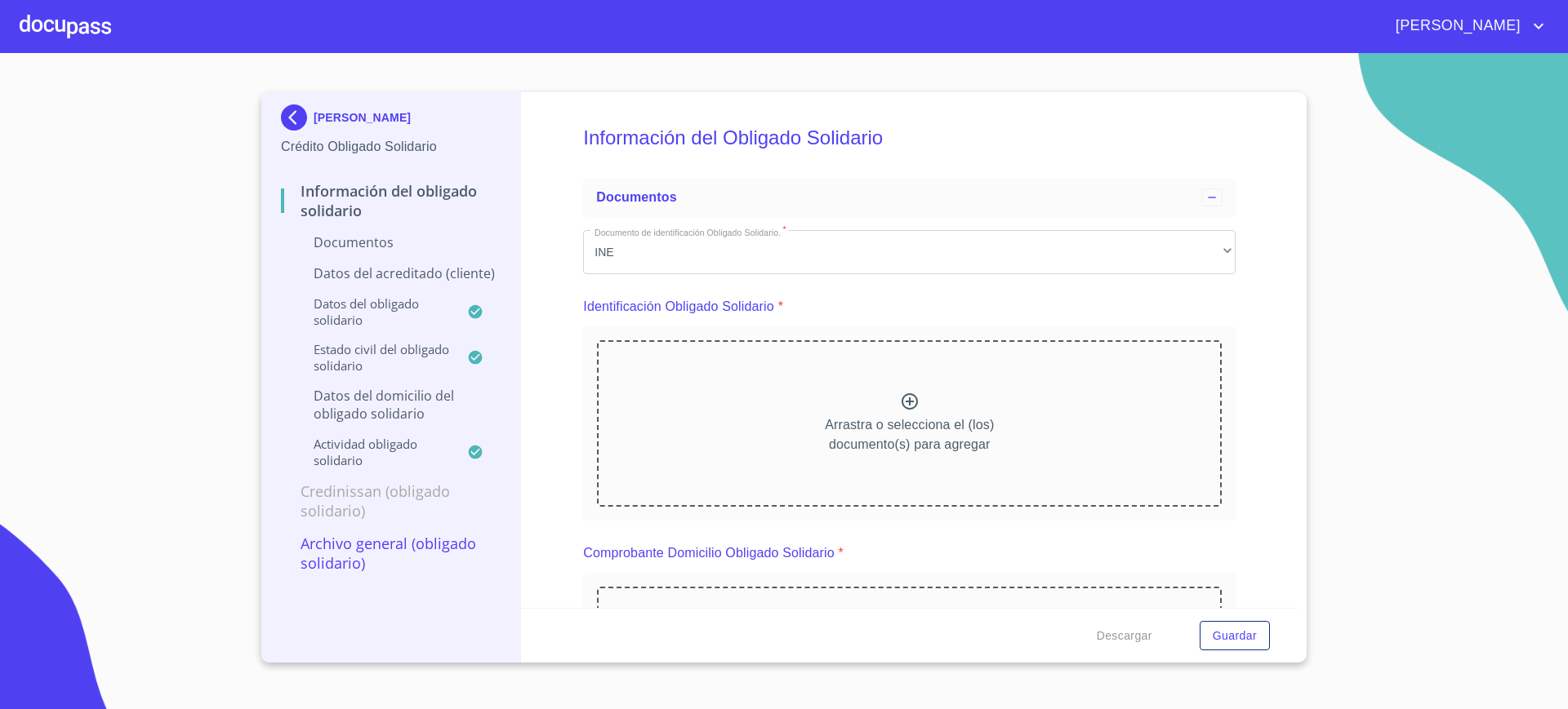
click at [1226, 213] on div "Información del Obligado Solidario Documentos Documento de identificación Oblig…" at bounding box center [910, 349] width 778 height 515
